Goal: Task Accomplishment & Management: Use online tool/utility

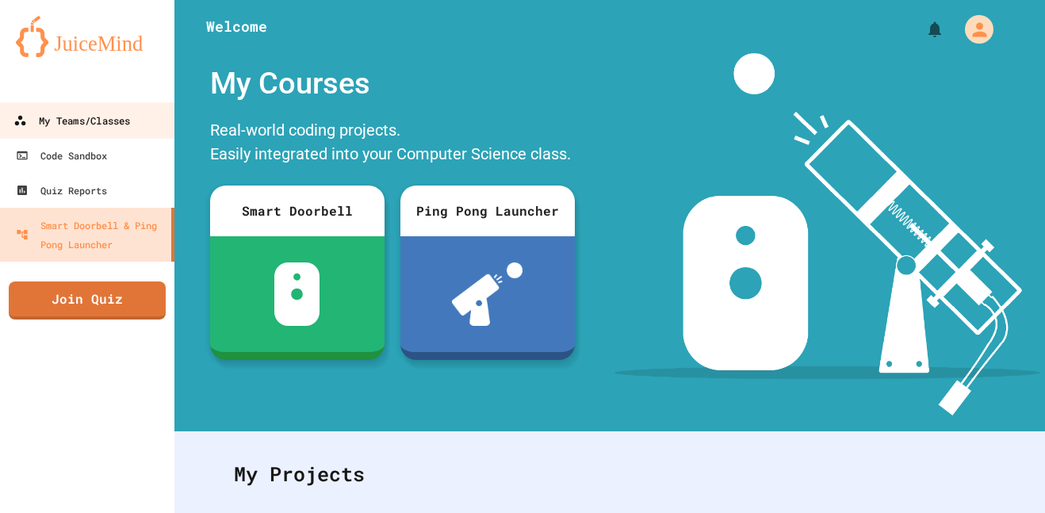
click at [89, 133] on link "My Teams/Classes" at bounding box center [88, 120] width 180 height 36
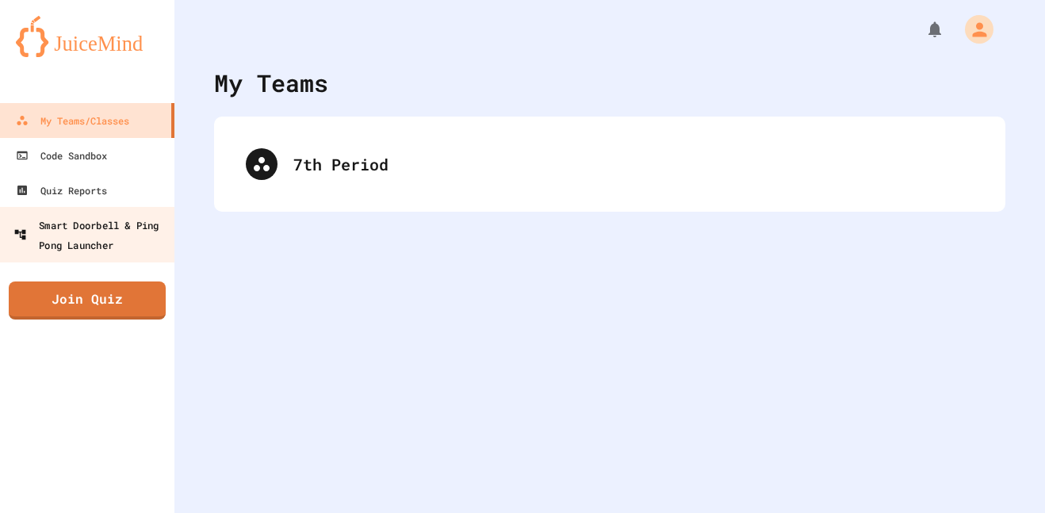
click at [90, 221] on div "Smart Doorbell & Ping Pong Launcher" at bounding box center [91, 234] width 157 height 39
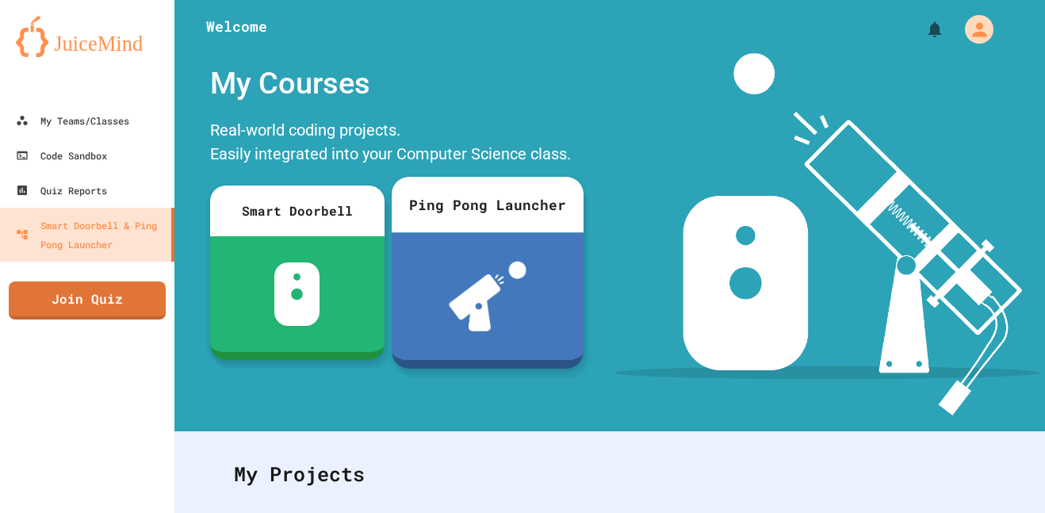
click at [489, 244] on div at bounding box center [488, 296] width 192 height 128
